Goal: Find specific page/section: Find specific page/section

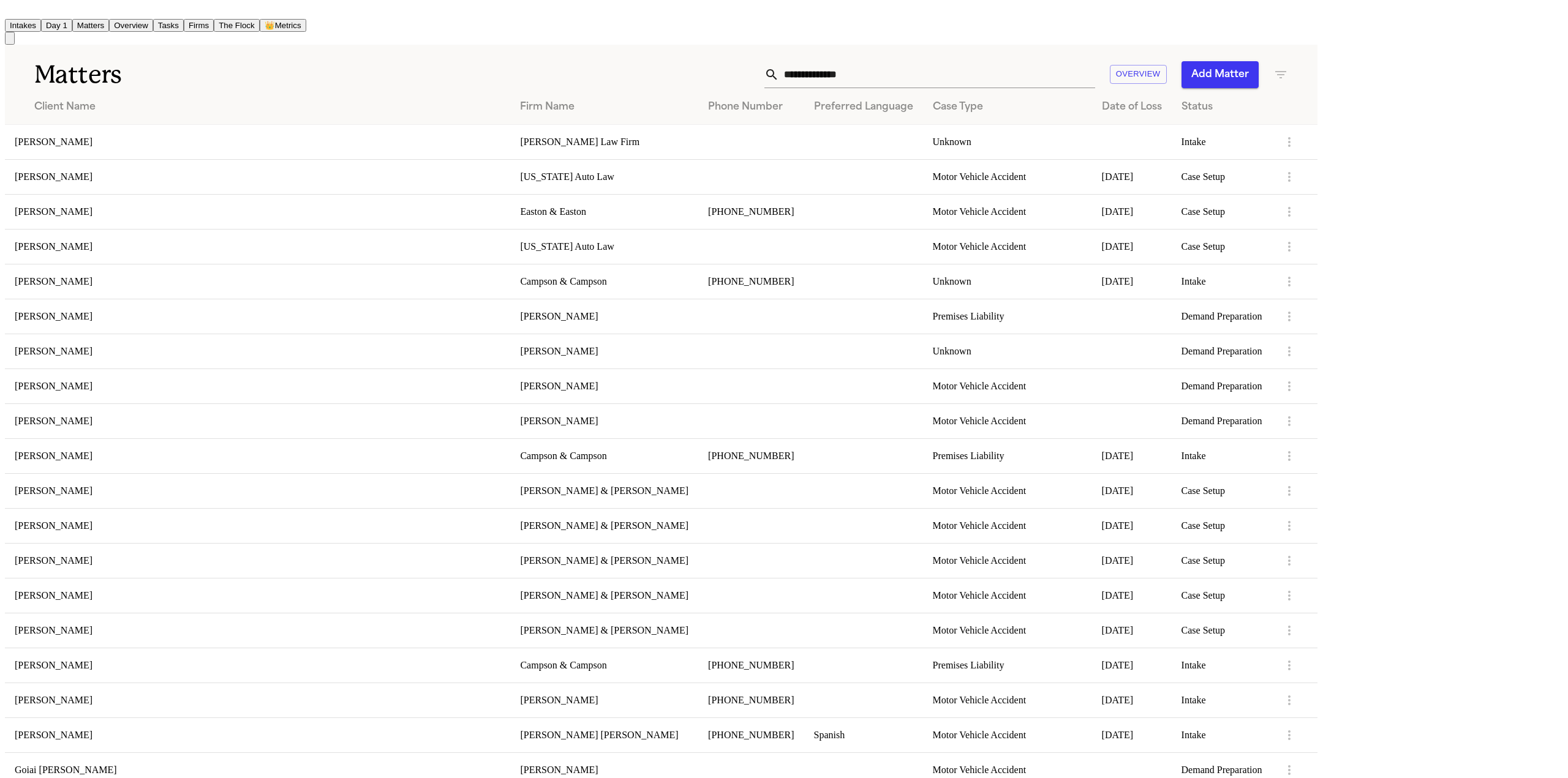
click at [1096, 65] on input "text" at bounding box center [937, 75] width 316 height 27
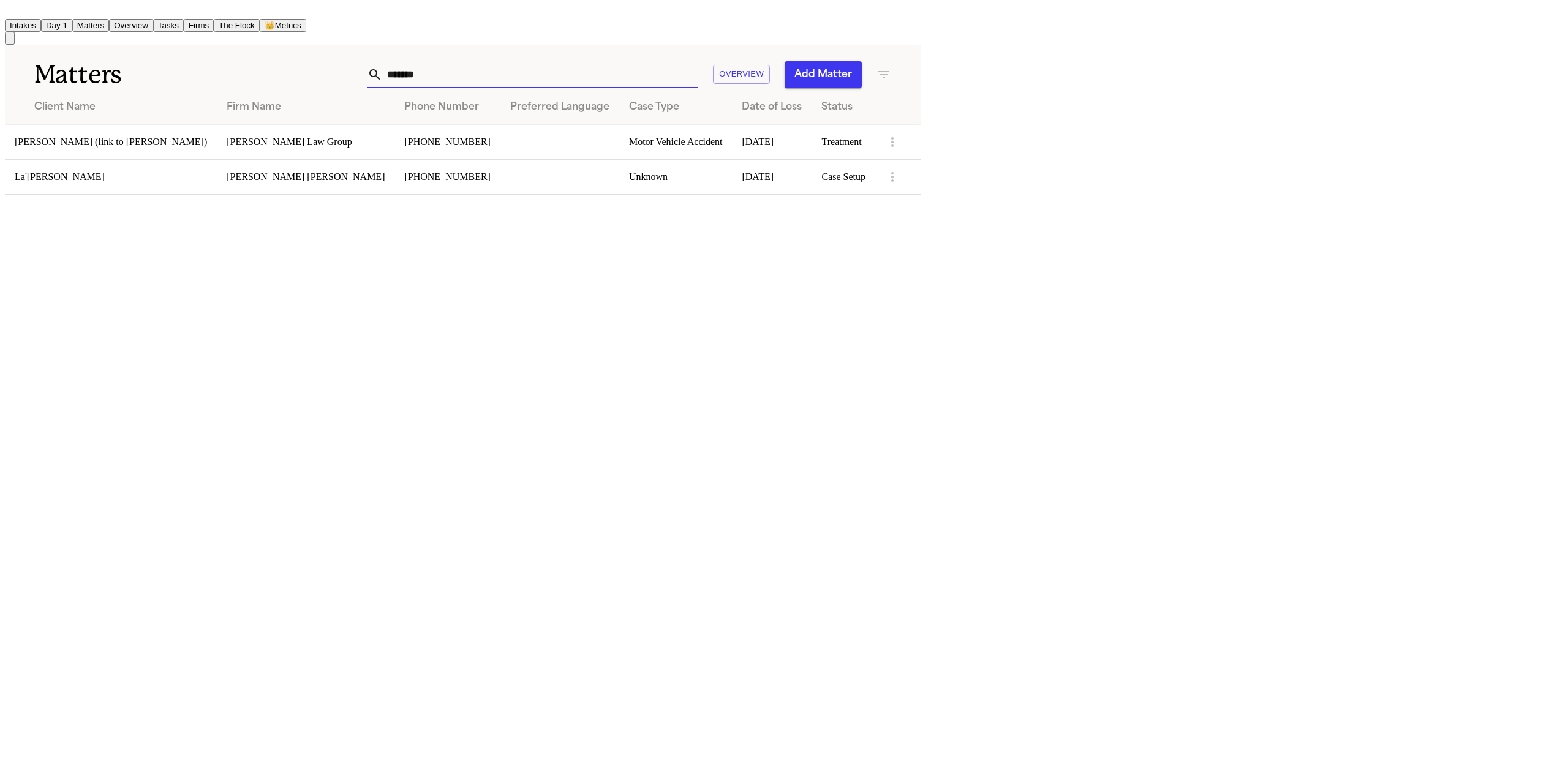
type input "*******"
click at [619, 171] on td at bounding box center [560, 177] width 119 height 35
click at [500, 173] on td "[PHONE_NUMBER]" at bounding box center [447, 177] width 106 height 35
click at [91, 171] on td "La'[PERSON_NAME]" at bounding box center [111, 177] width 212 height 35
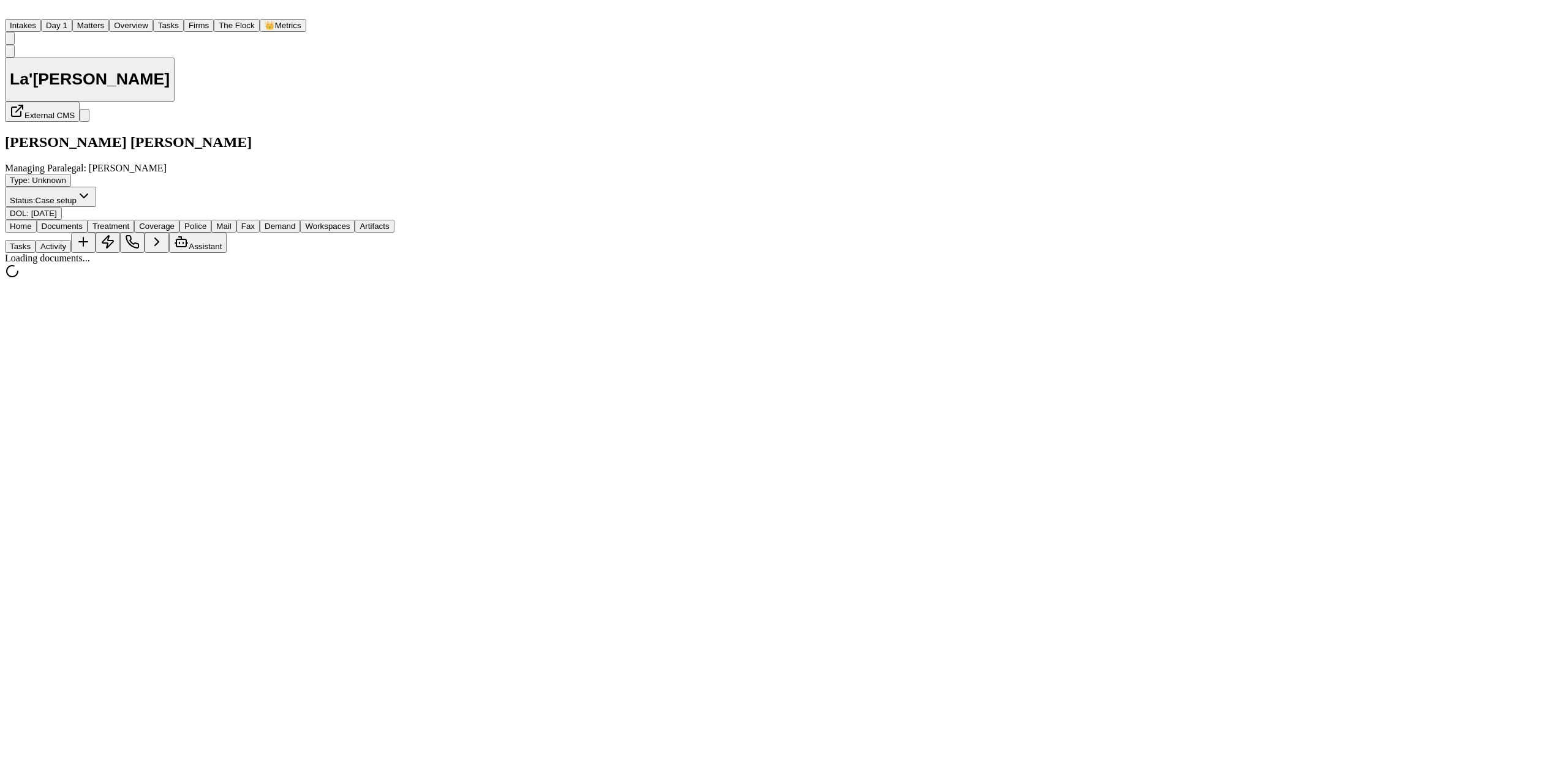
click at [83, 222] on span "Documents" at bounding box center [62, 226] width 41 height 9
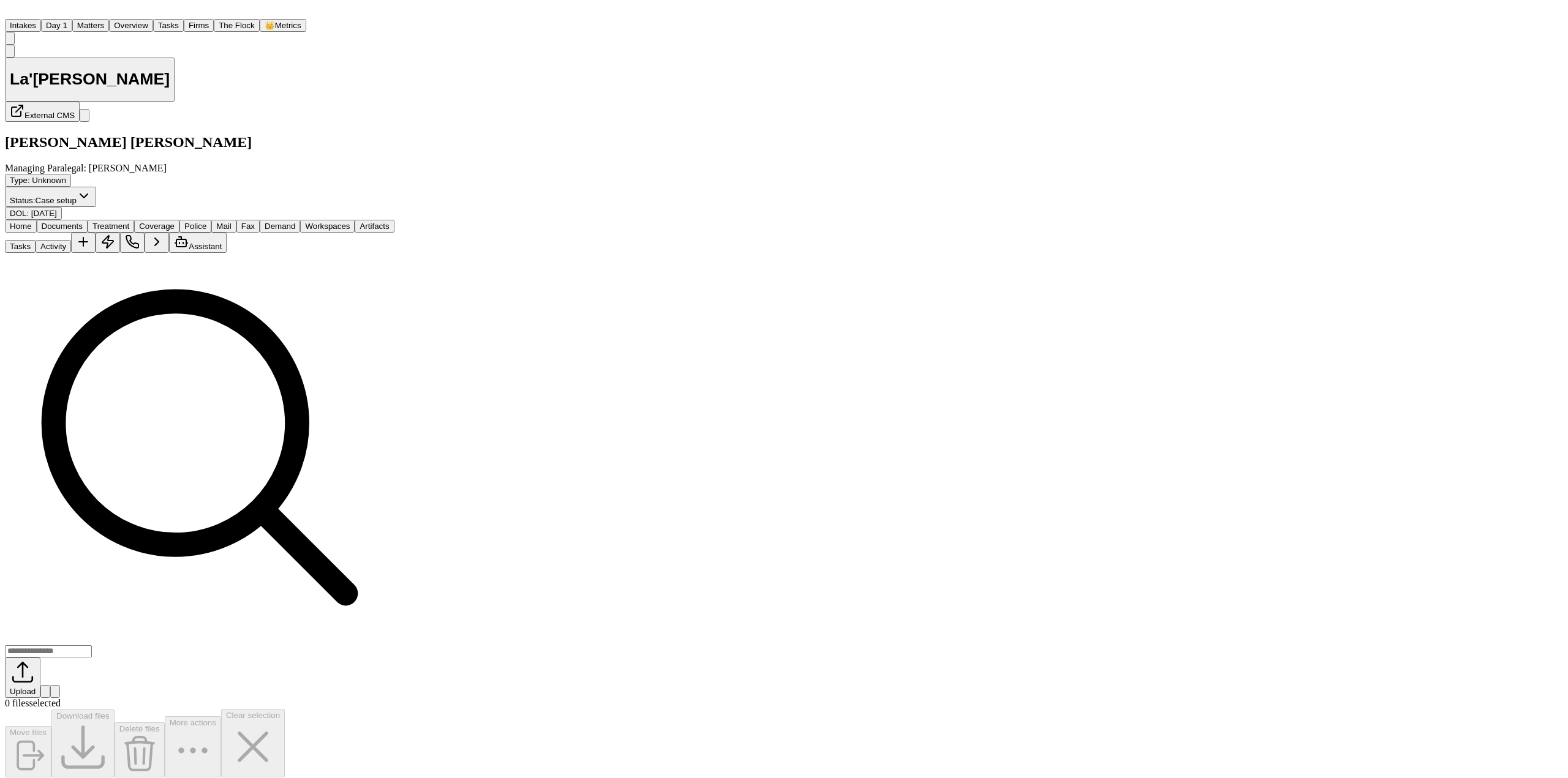
click at [153, 21] on button "Overview" at bounding box center [131, 25] width 44 height 13
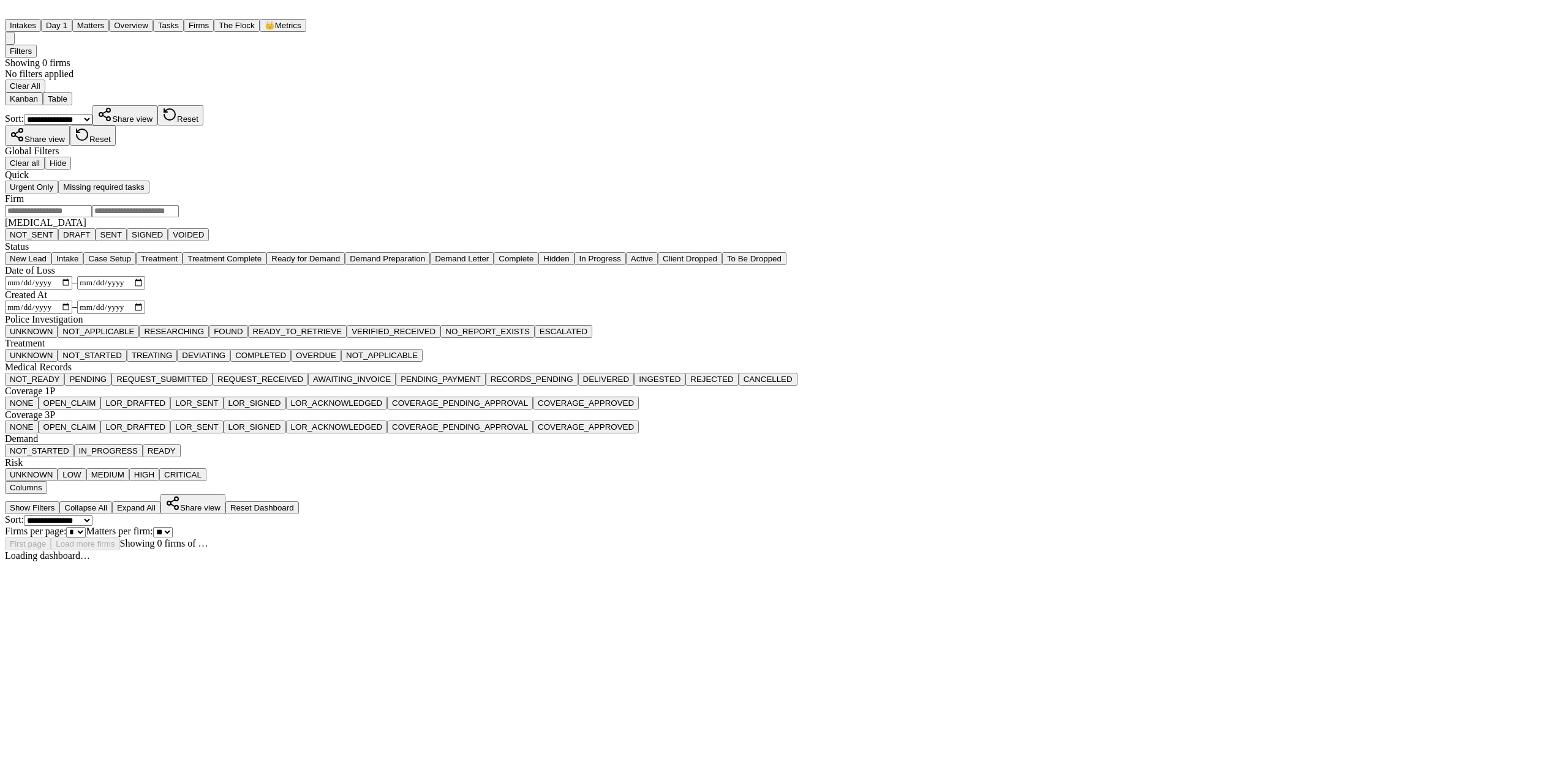
click at [109, 19] on button "Matters" at bounding box center [90, 25] width 37 height 13
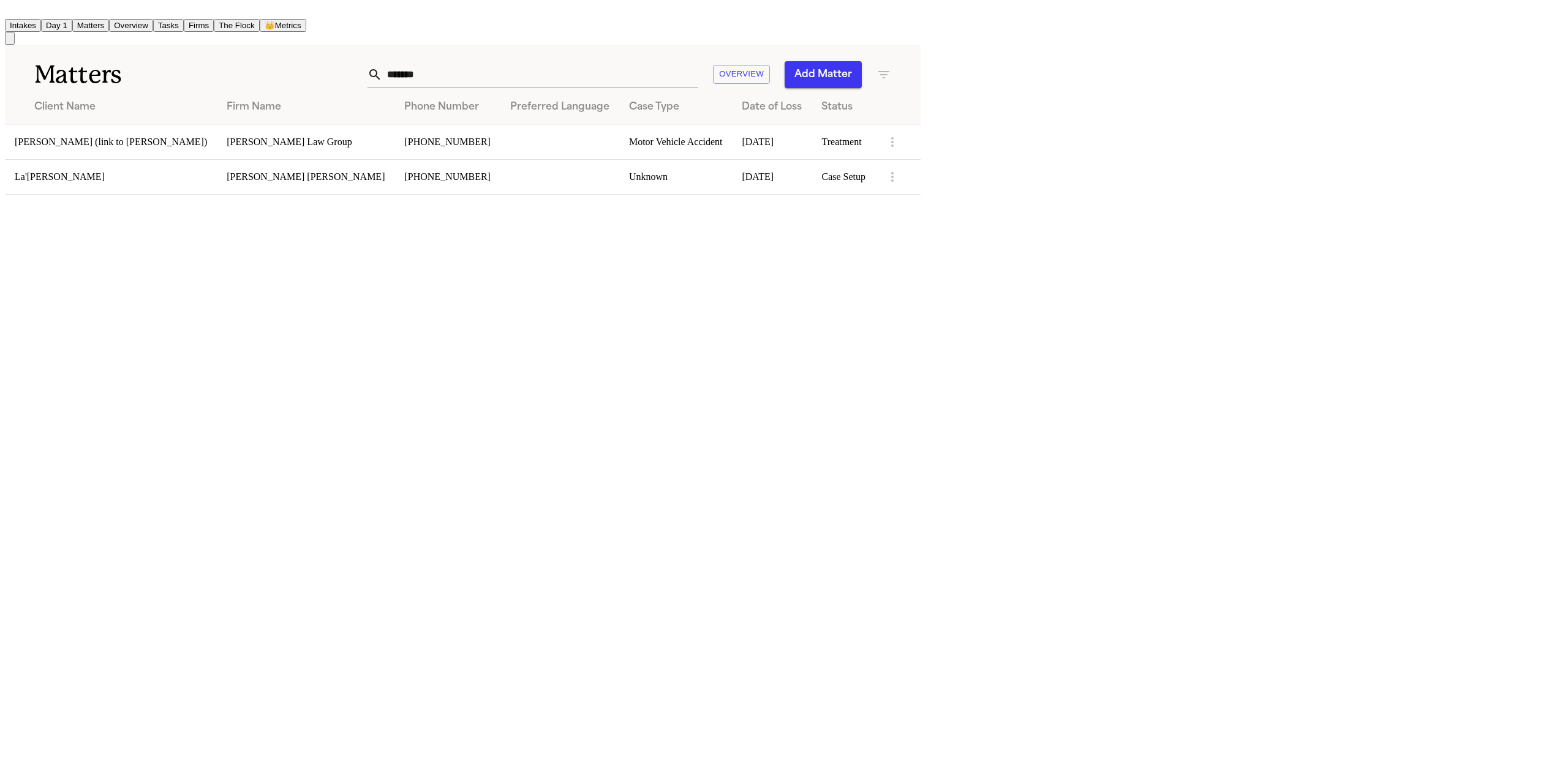
click at [72, 20] on button "Day 1" at bounding box center [57, 25] width 31 height 13
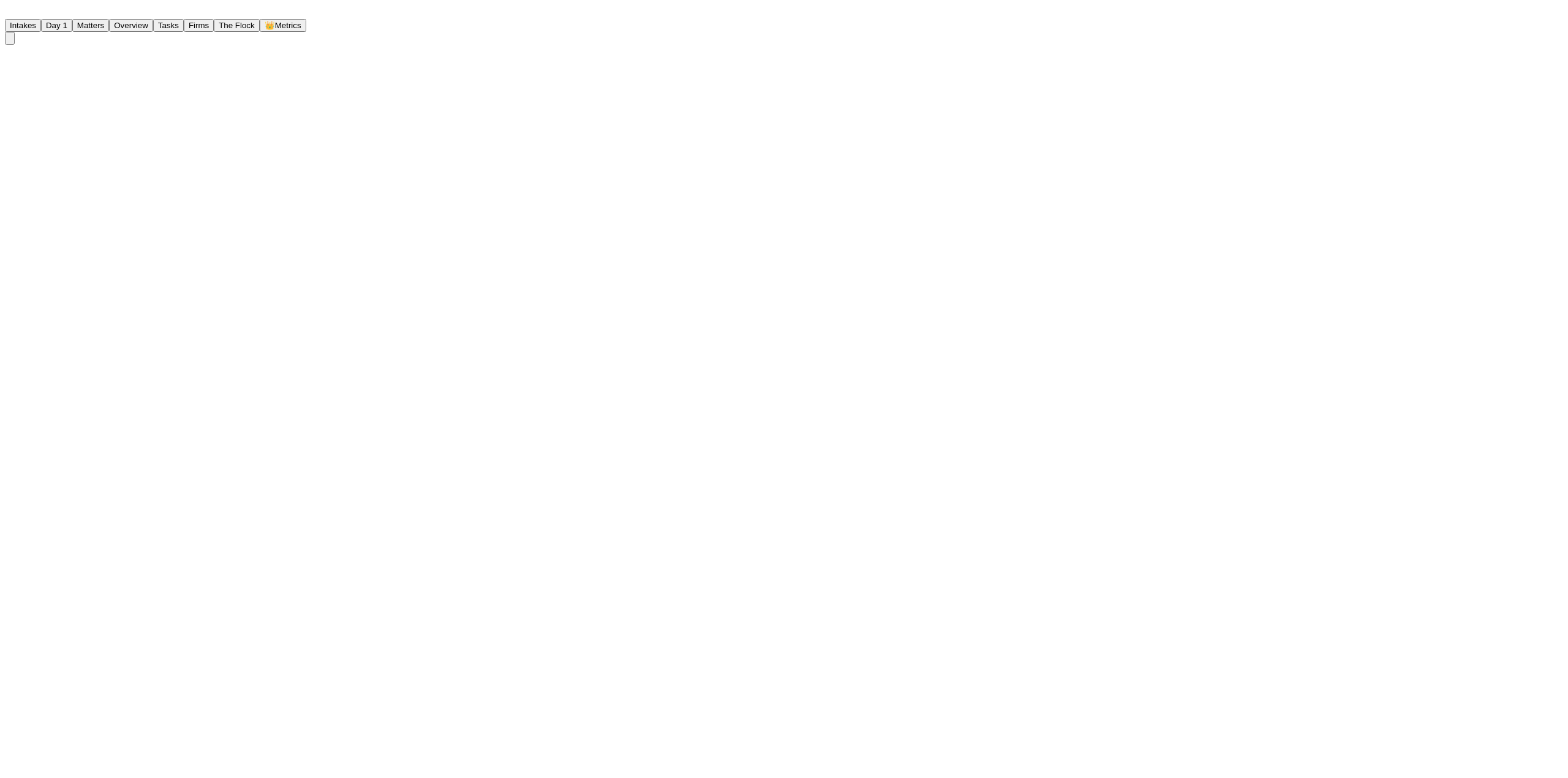
click at [109, 19] on button "Matters" at bounding box center [90, 25] width 37 height 13
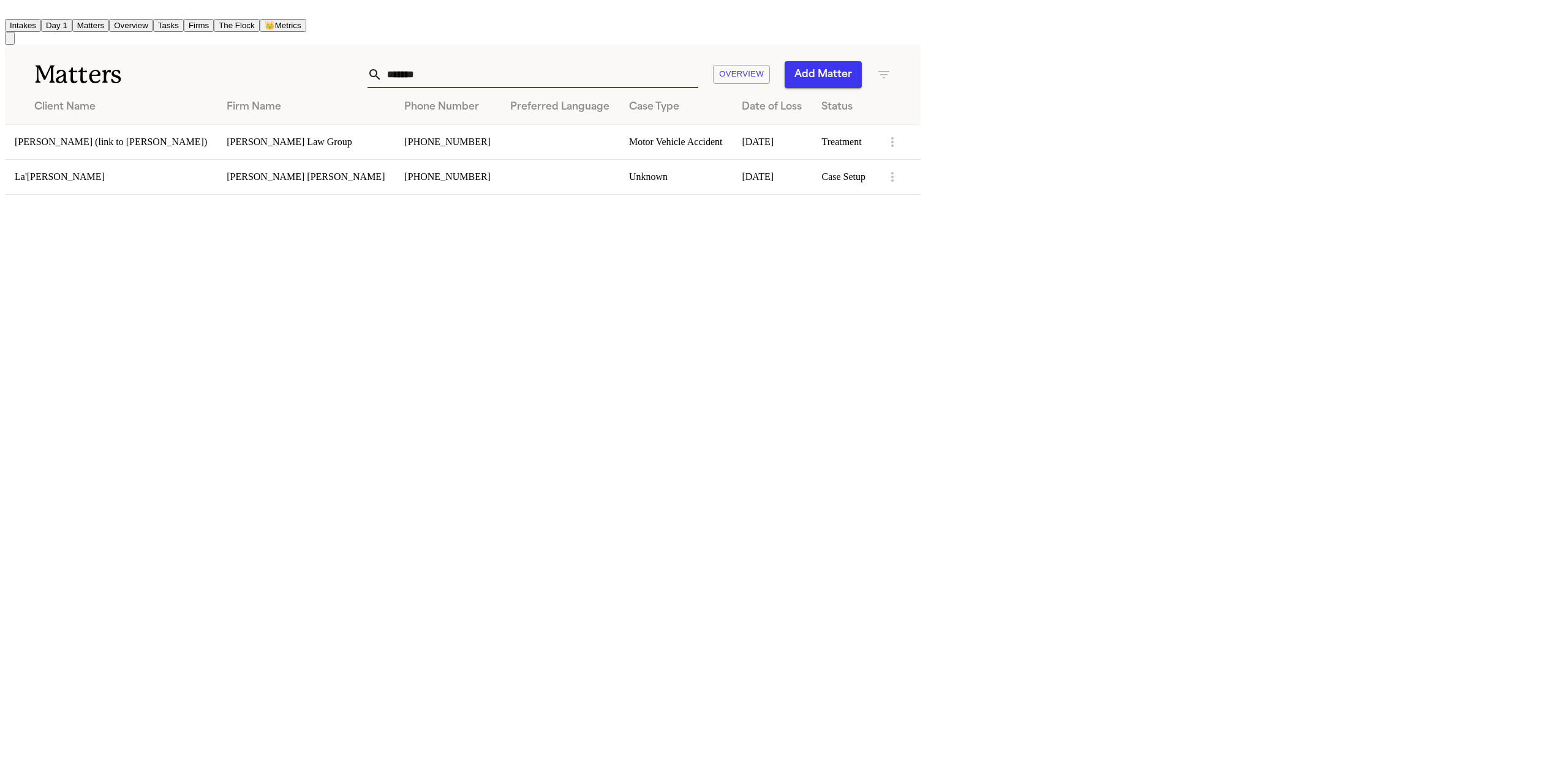
drag, startPoint x: 1105, startPoint y: 70, endPoint x: 914, endPoint y: 62, distance: 191.2
click at [891, 62] on div "******* Overview Add Matter" at bounding box center [582, 75] width 618 height 27
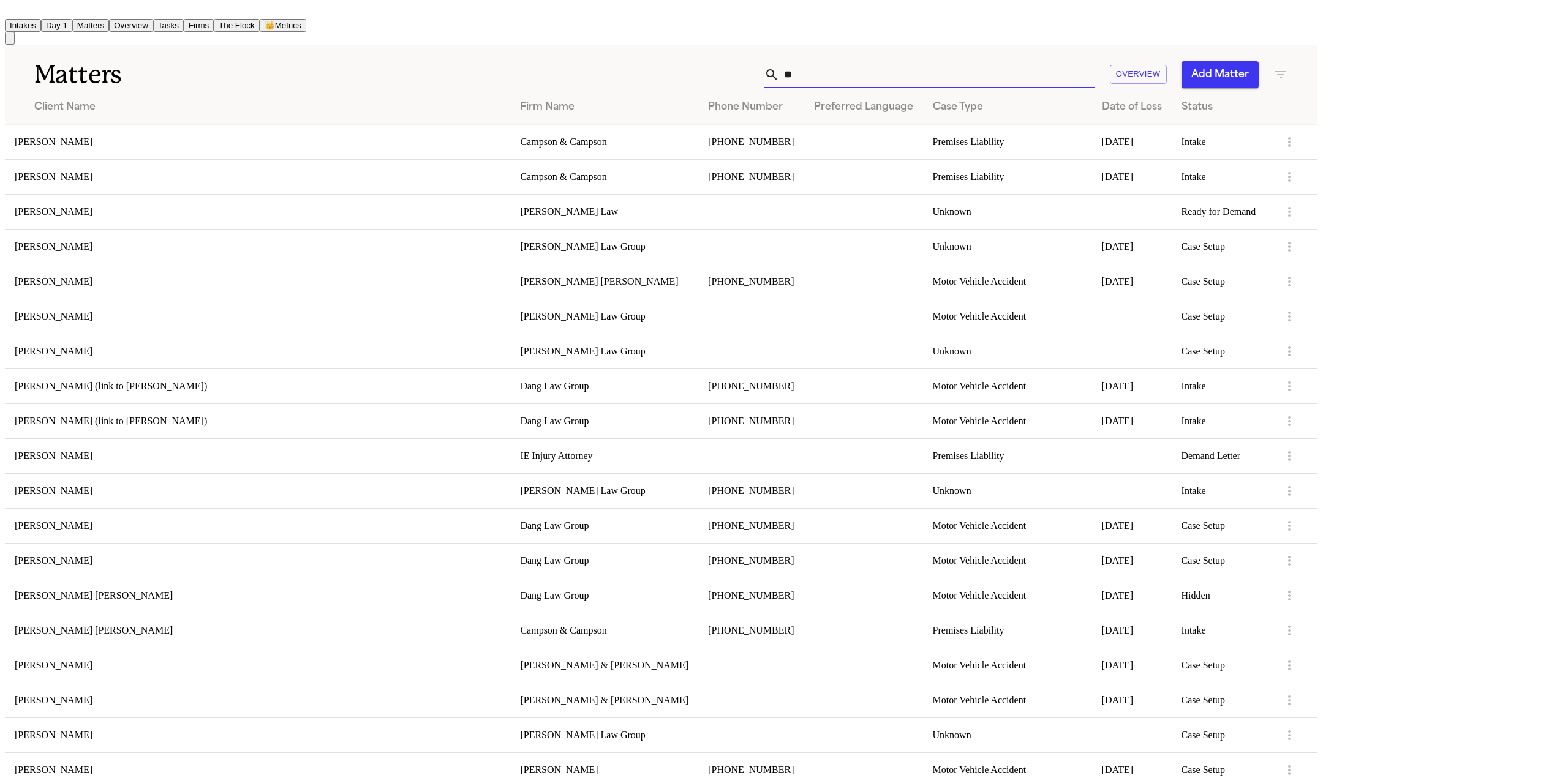
type input "*"
